Goal: Navigation & Orientation: Find specific page/section

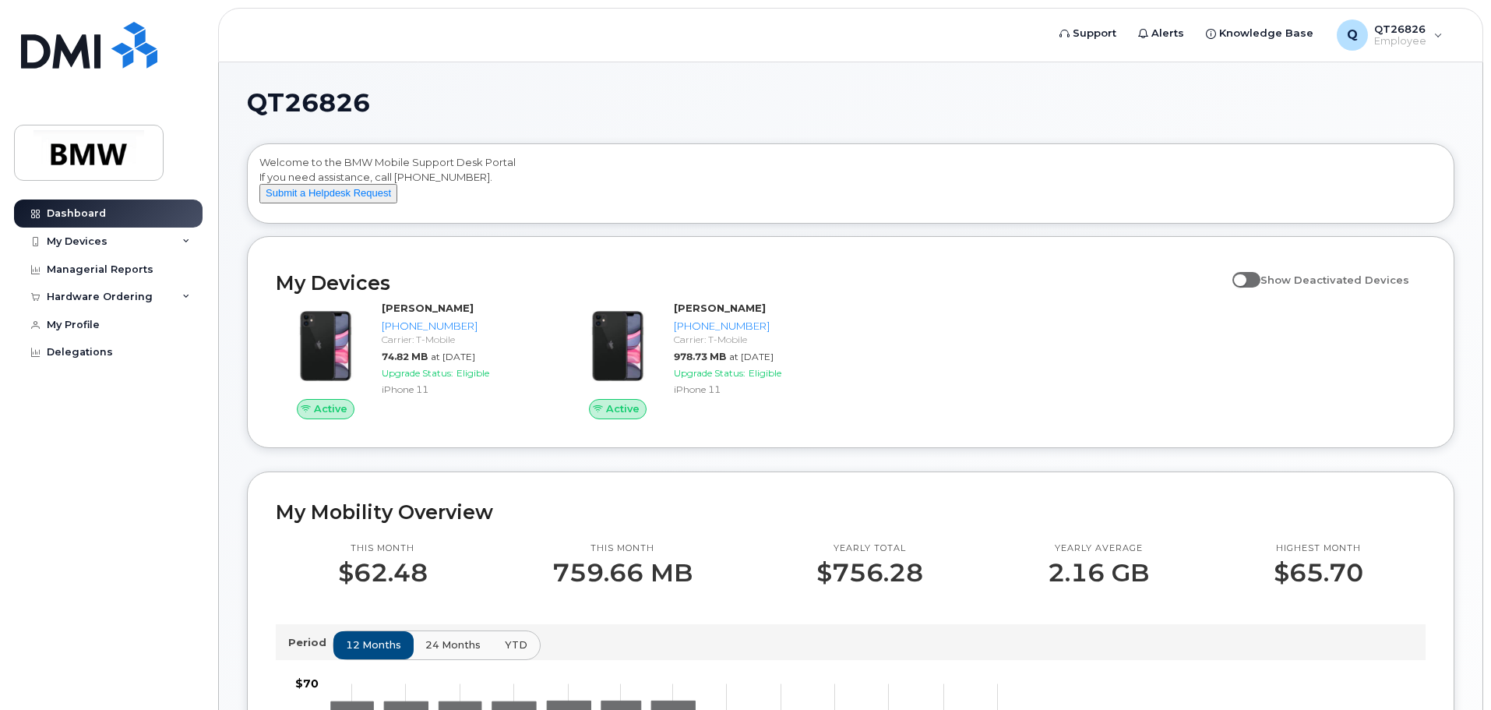
click at [1482, 140] on div "QT26826 Welcome to the BMW Mobile Support Desk Portal If you need assistance, c…" at bounding box center [850, 703] width 1263 height 1282
click at [84, 239] on div "My Devices" at bounding box center [77, 241] width 61 height 12
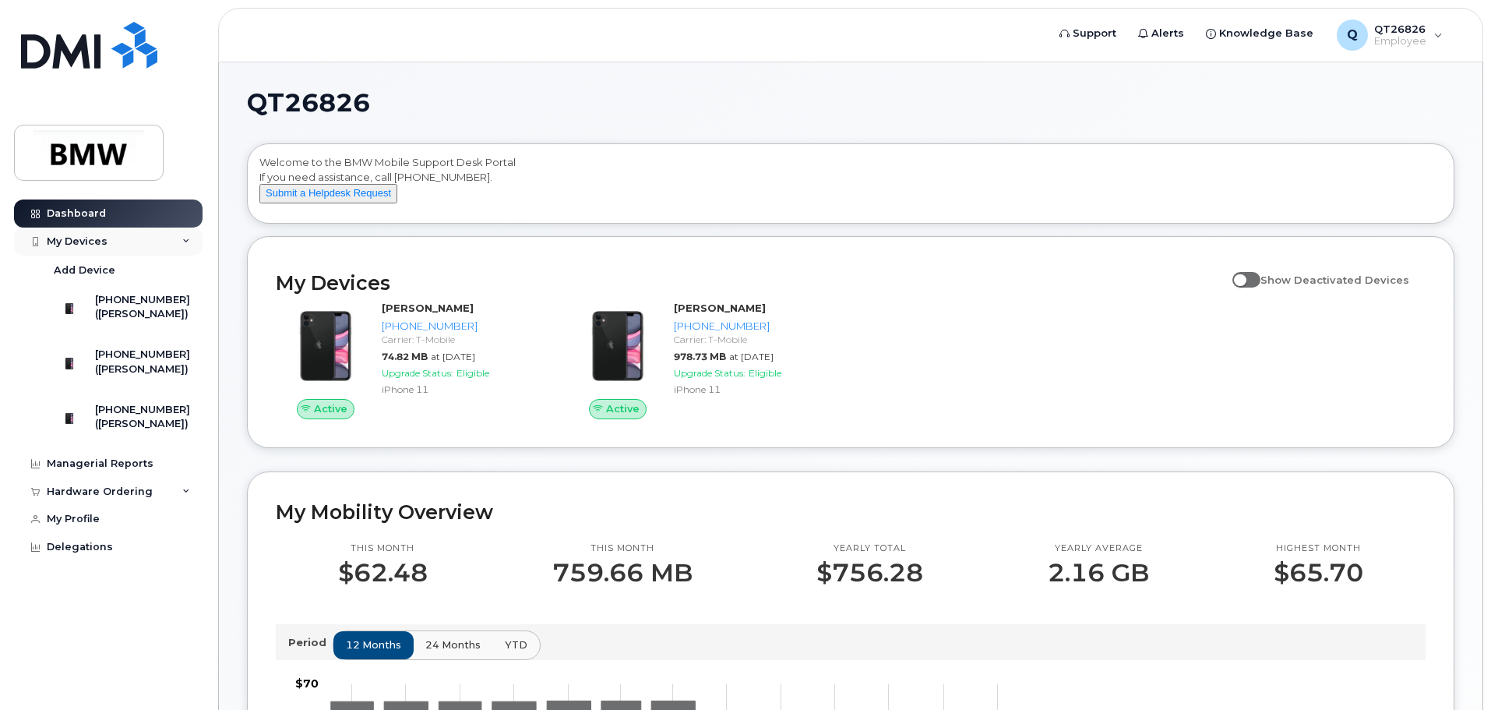
click at [84, 239] on div "My Devices" at bounding box center [77, 241] width 61 height 12
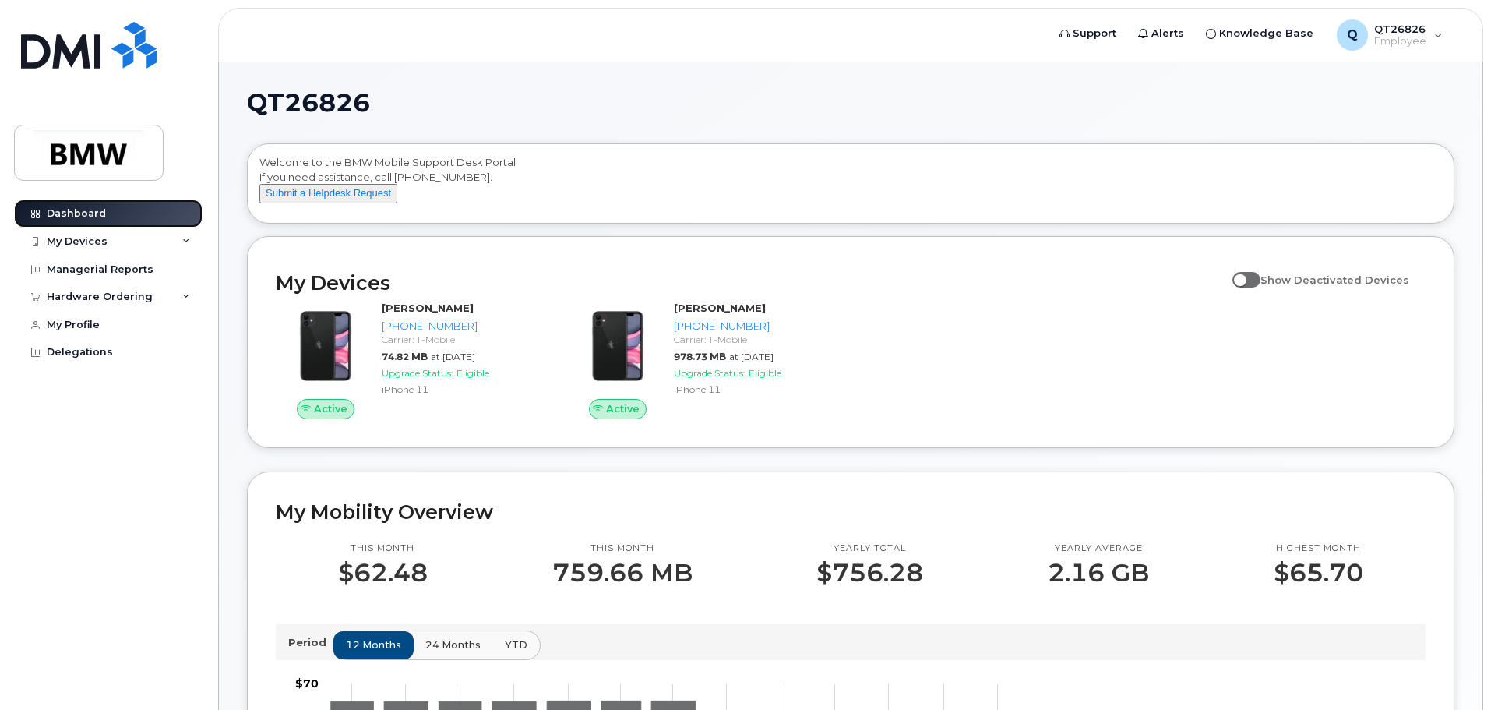
click at [108, 207] on link "Dashboard" at bounding box center [108, 213] width 188 height 28
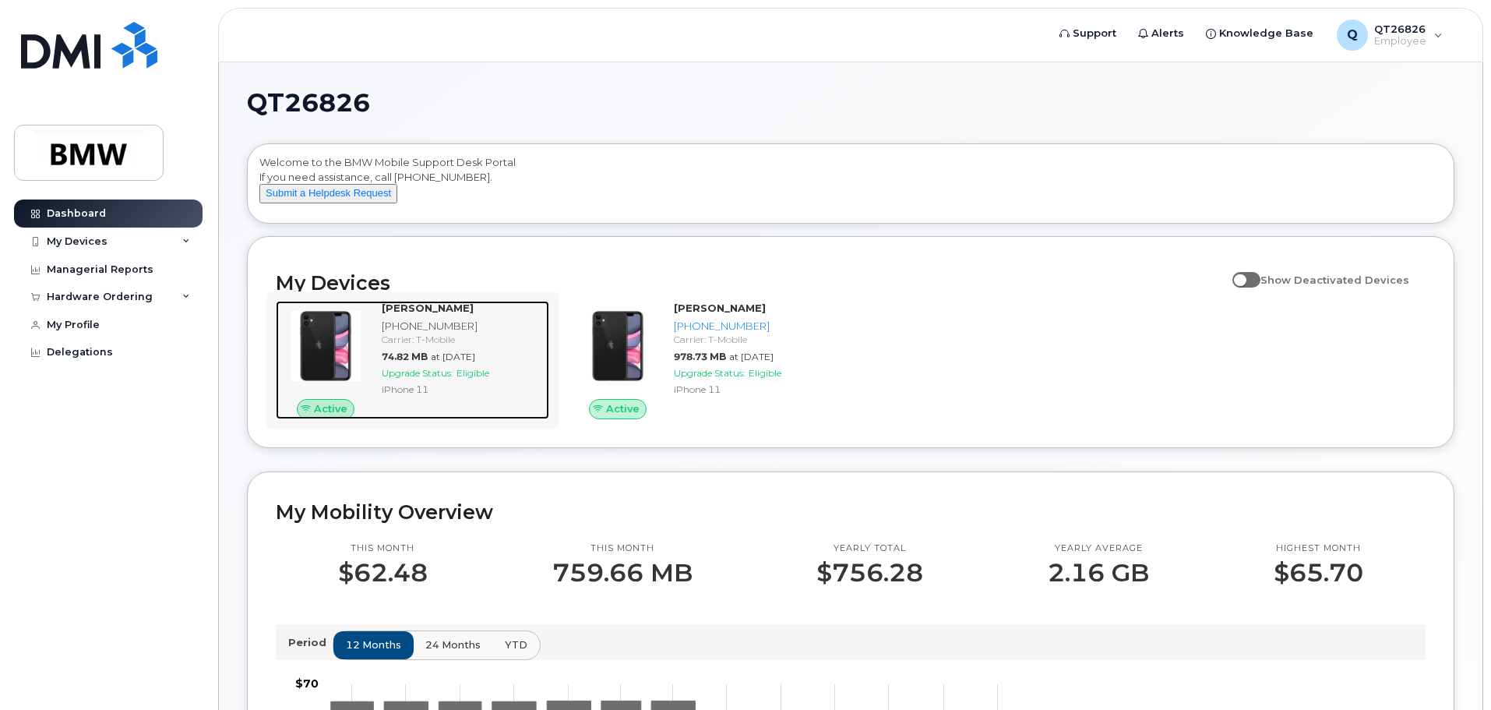
click at [322, 371] on img at bounding box center [325, 345] width 75 height 75
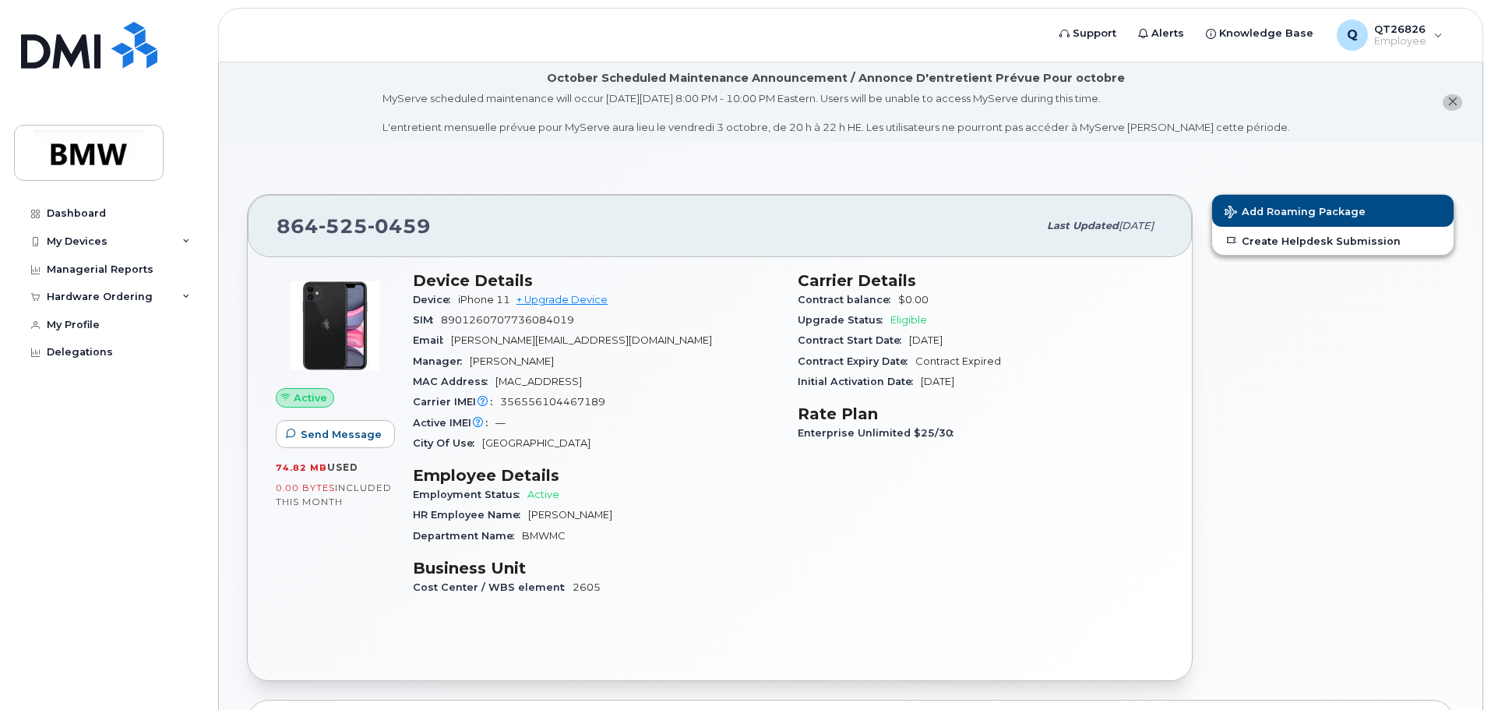
click at [165, 450] on div "Dashboard My Devices Add Device 864-747-9362 (Brian Gillard) 864-525-0459 (Bria…" at bounding box center [110, 442] width 192 height 487
click at [65, 143] on img at bounding box center [89, 152] width 120 height 45
